Goal: Task Accomplishment & Management: Manage account settings

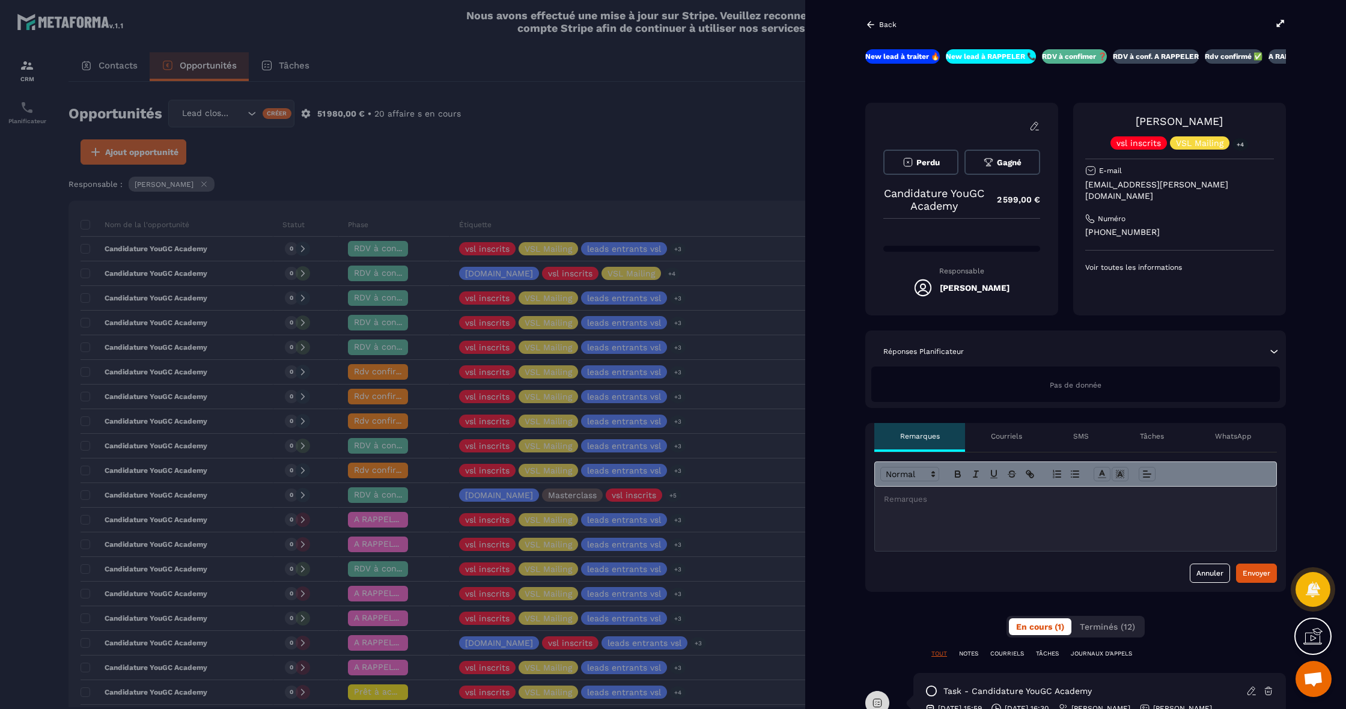
scroll to position [0, 2]
click at [983, 519] on div at bounding box center [1075, 519] width 401 height 64
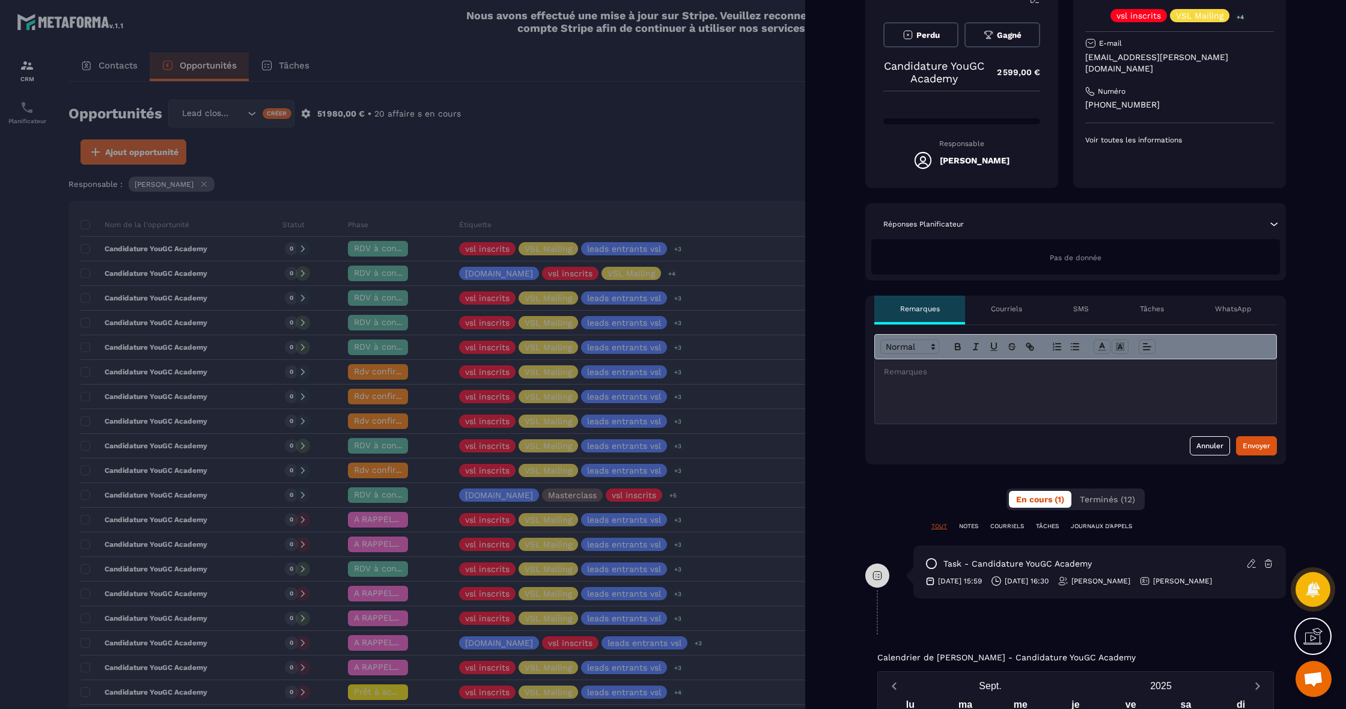
scroll to position [129, 0]
click at [1055, 527] on p "TÂCHES" at bounding box center [1047, 525] width 23 height 8
click at [1273, 561] on icon at bounding box center [1268, 562] width 11 height 11
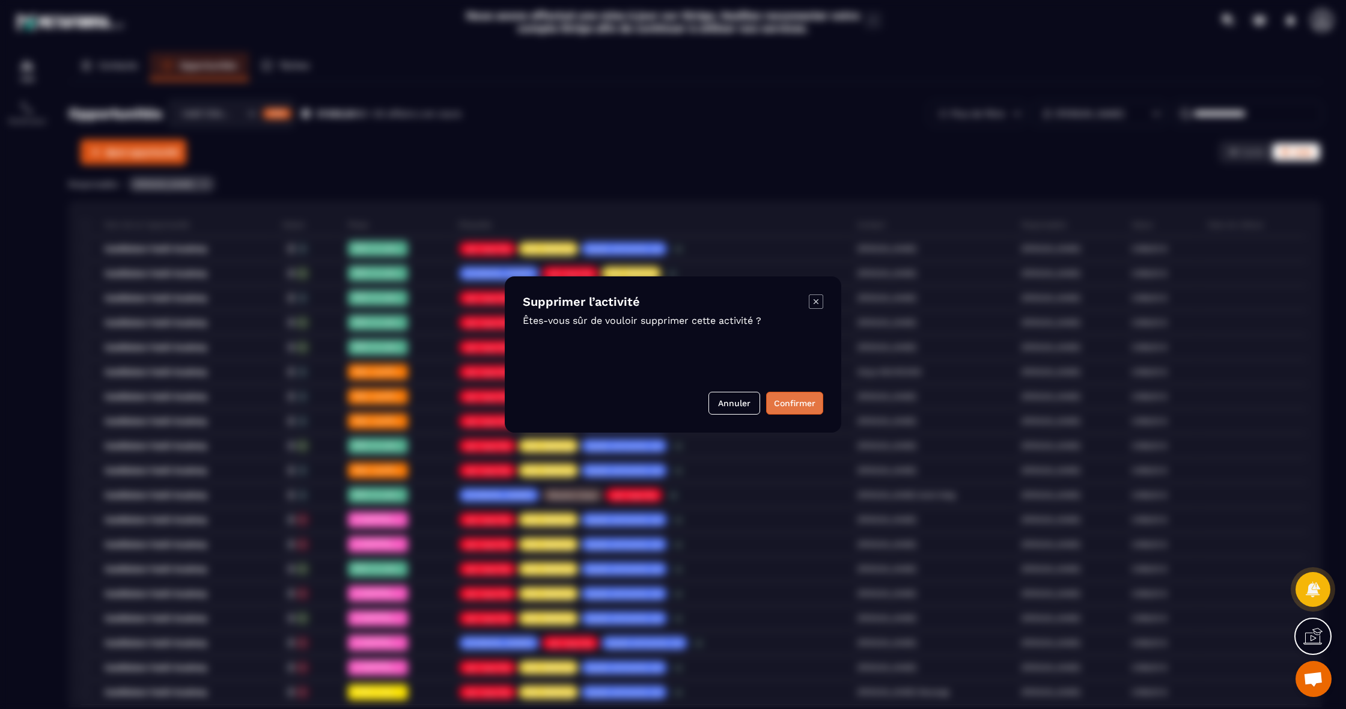
click at [805, 399] on button "Confirmer" at bounding box center [794, 403] width 57 height 23
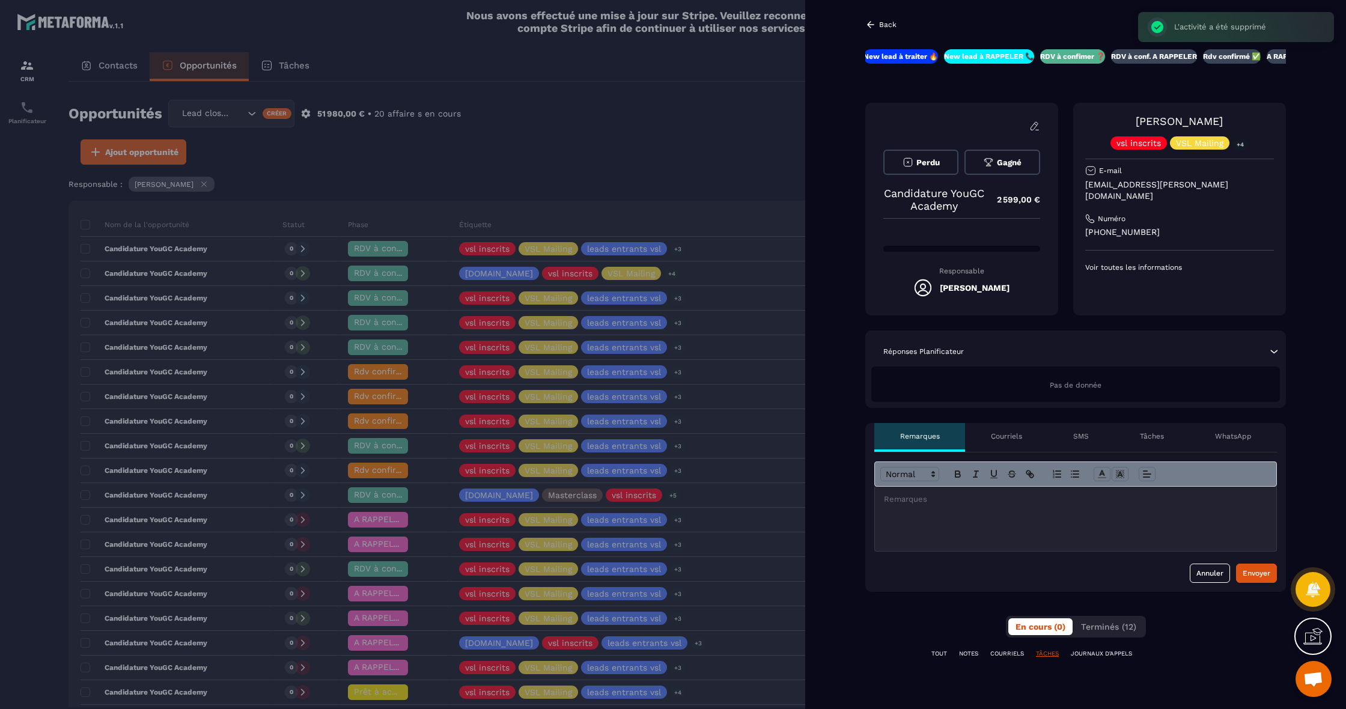
scroll to position [0, 0]
click at [935, 163] on span "Perdu" at bounding box center [927, 162] width 23 height 9
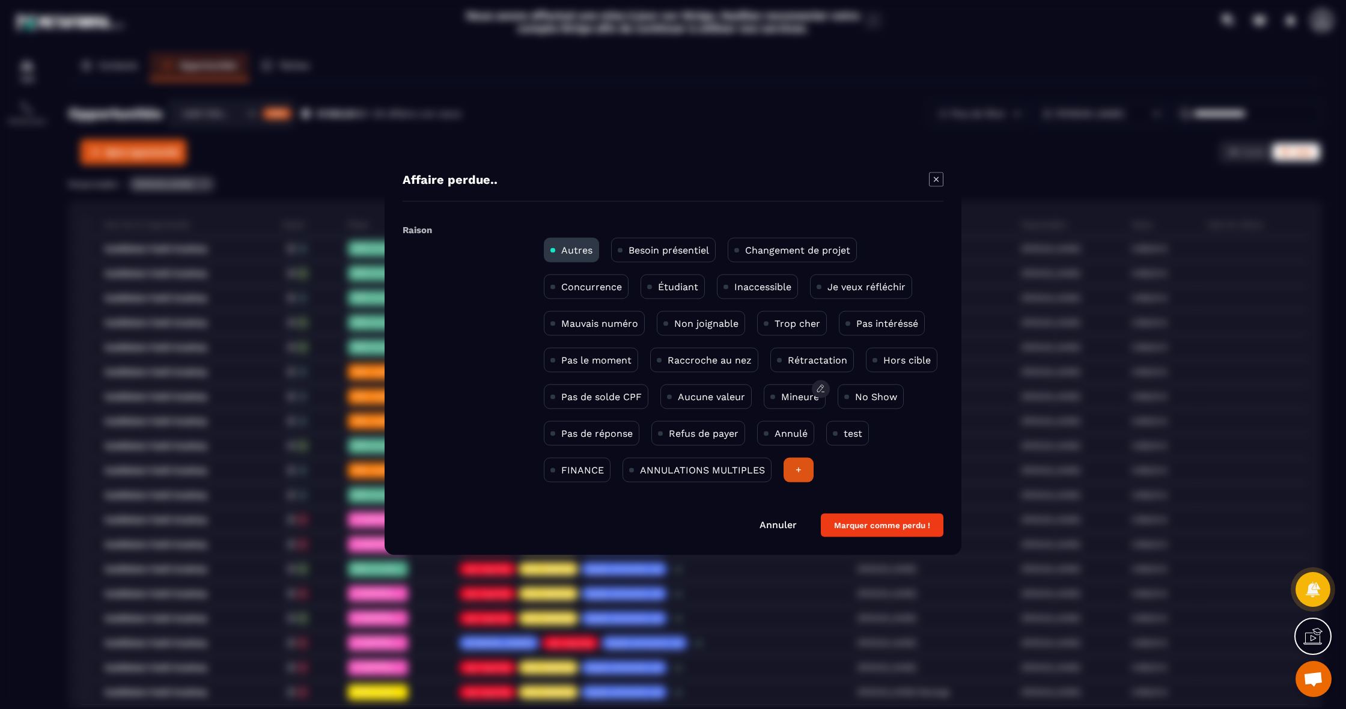
click at [812, 395] on p "Mineure" at bounding box center [800, 396] width 38 height 11
click at [901, 532] on button "Marquer comme perdu !" at bounding box center [882, 525] width 123 height 23
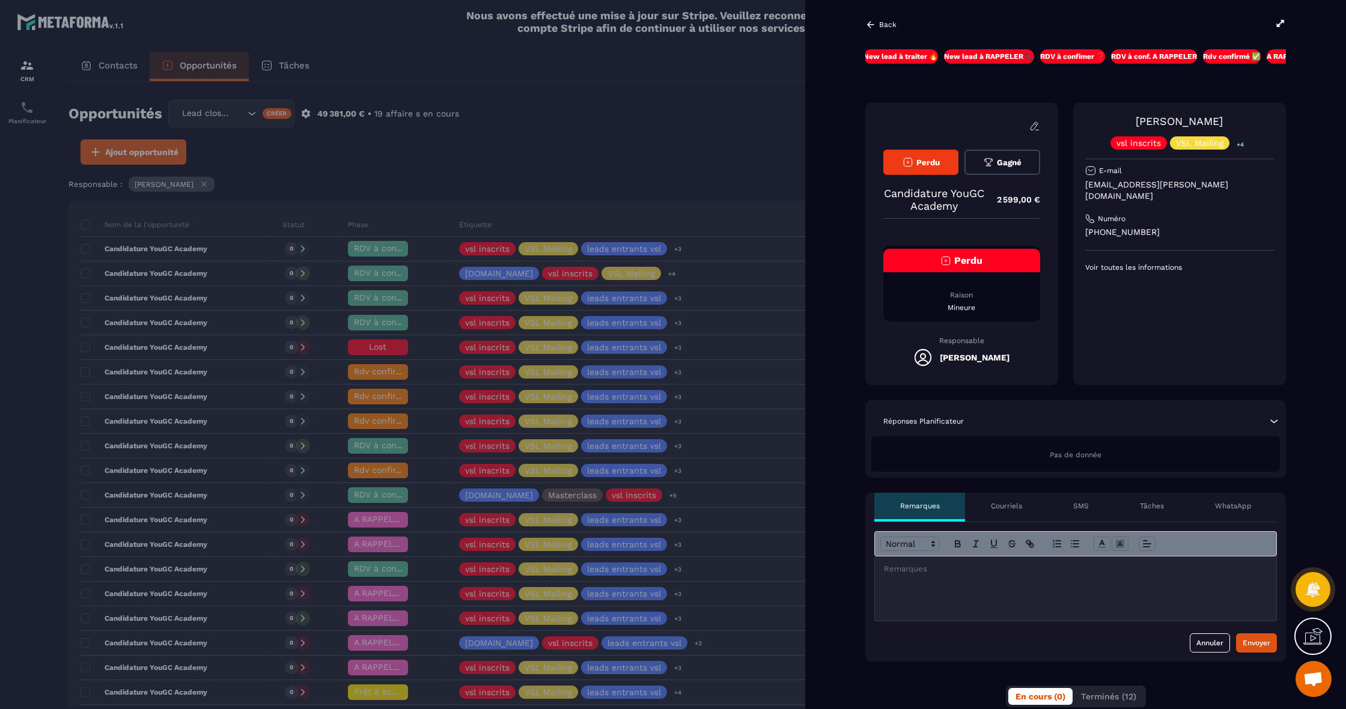
click at [873, 26] on icon at bounding box center [870, 24] width 11 height 11
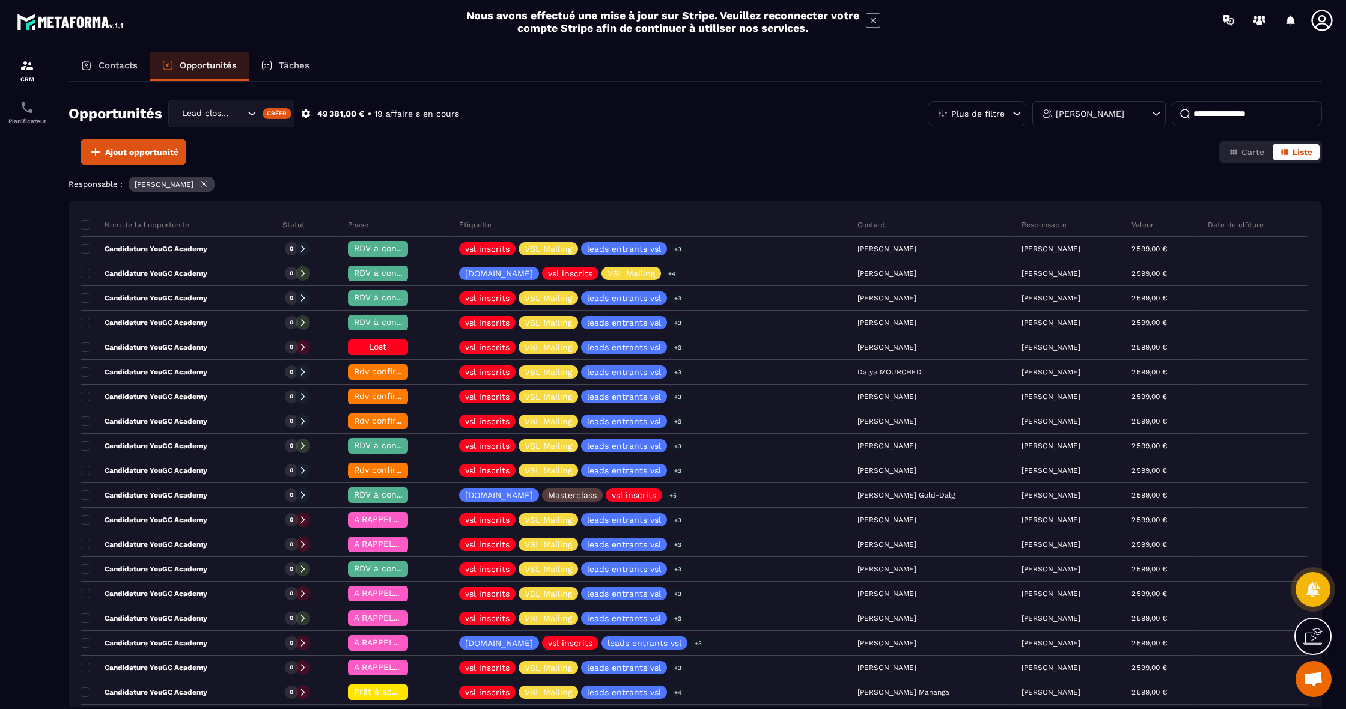
click at [1245, 114] on input at bounding box center [1247, 113] width 150 height 25
type input "****"
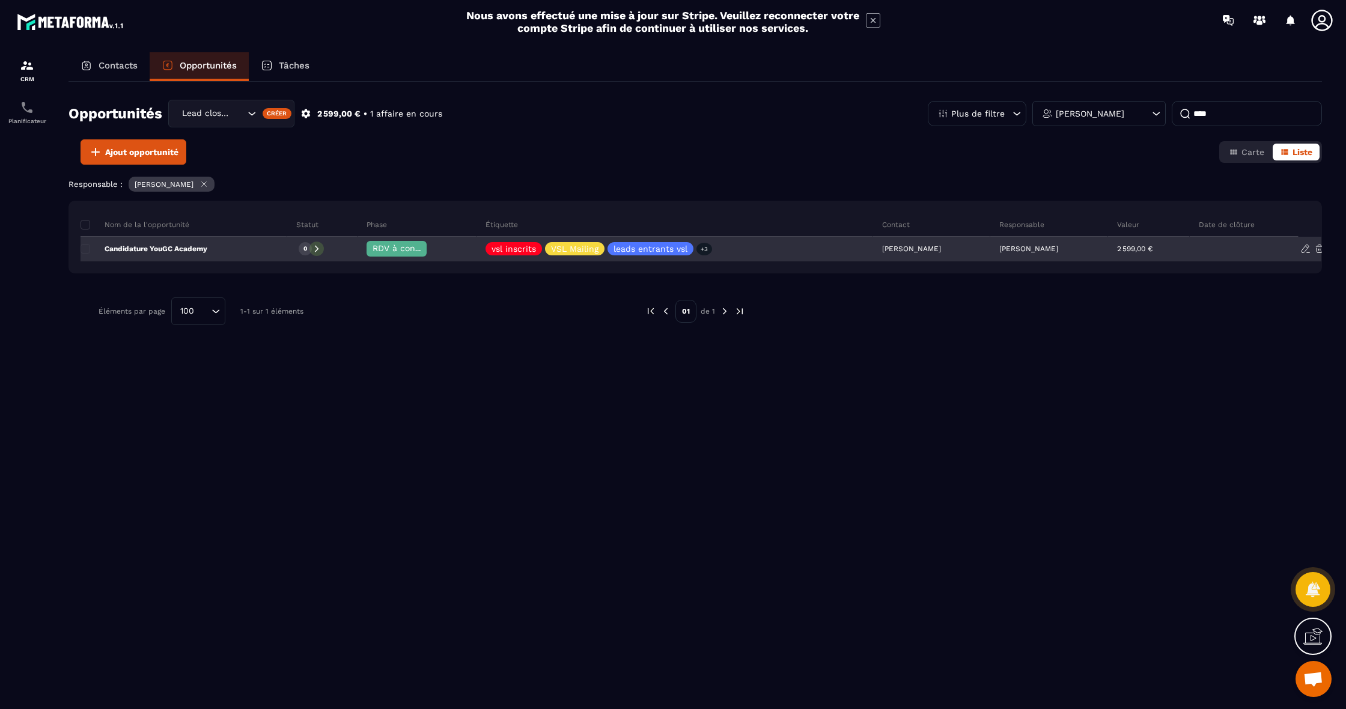
click at [181, 247] on p "Candidature YouGC Academy" at bounding box center [144, 249] width 127 height 10
